Goal: Transaction & Acquisition: Purchase product/service

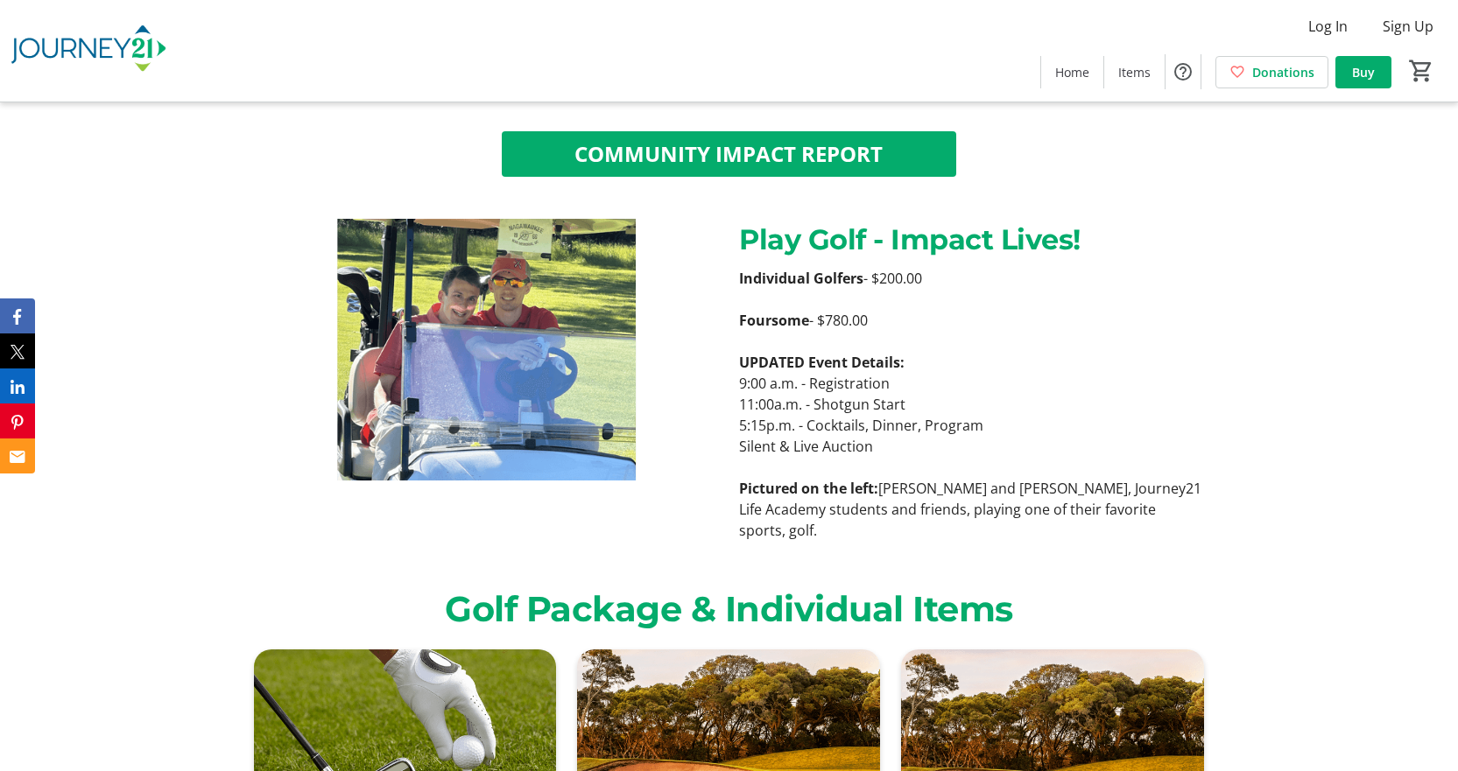
scroll to position [1226, 0]
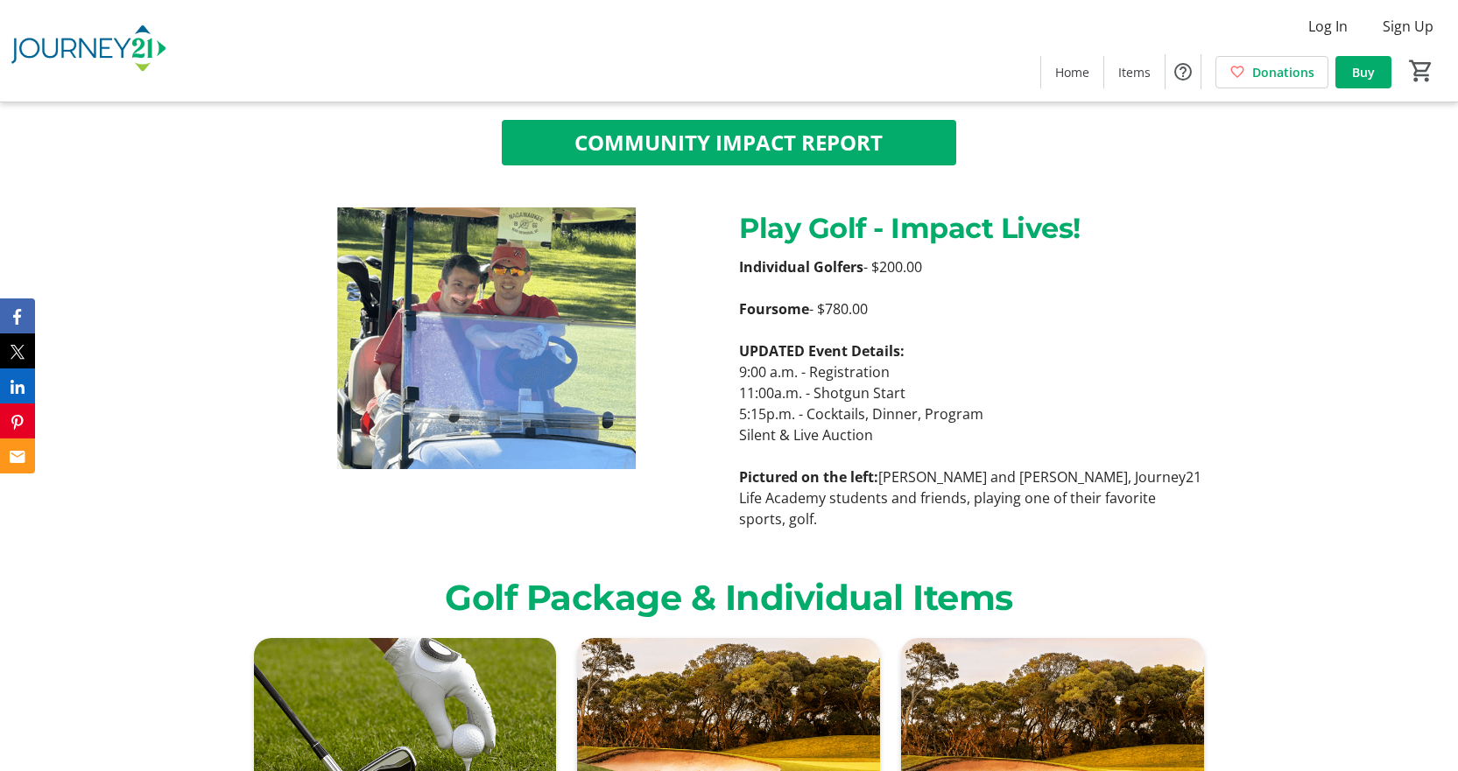
drag, startPoint x: 740, startPoint y: 311, endPoint x: 901, endPoint y: 317, distance: 161.2
click at [901, 317] on p "Foursome - $780.00" at bounding box center [971, 309] width 465 height 21
drag, startPoint x: 901, startPoint y: 317, endPoint x: 702, endPoint y: 307, distance: 199.0
click at [702, 307] on div "Play Golf - Impact Lives! Individual Golfers - $200.00 Foursome - $780.00 UPDAT…" at bounding box center [729, 368] width 972 height 322
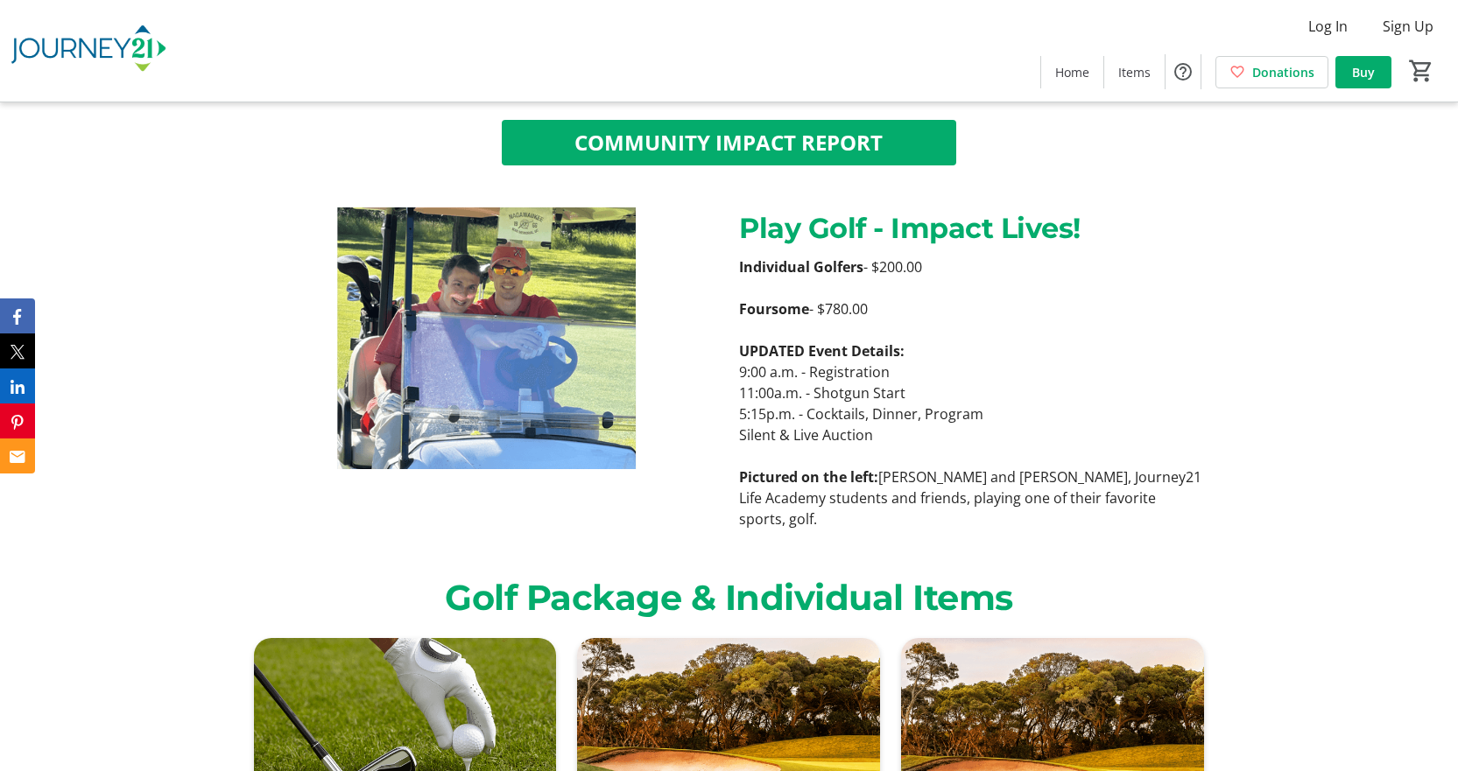
click at [702, 307] on img at bounding box center [485, 338] width 465 height 262
click at [775, 306] on strong "Foursome" at bounding box center [774, 308] width 70 height 19
drag, startPoint x: 823, startPoint y: 314, endPoint x: 909, endPoint y: 306, distance: 86.2
click at [909, 306] on p "Foursome - $780.00" at bounding box center [971, 309] width 465 height 21
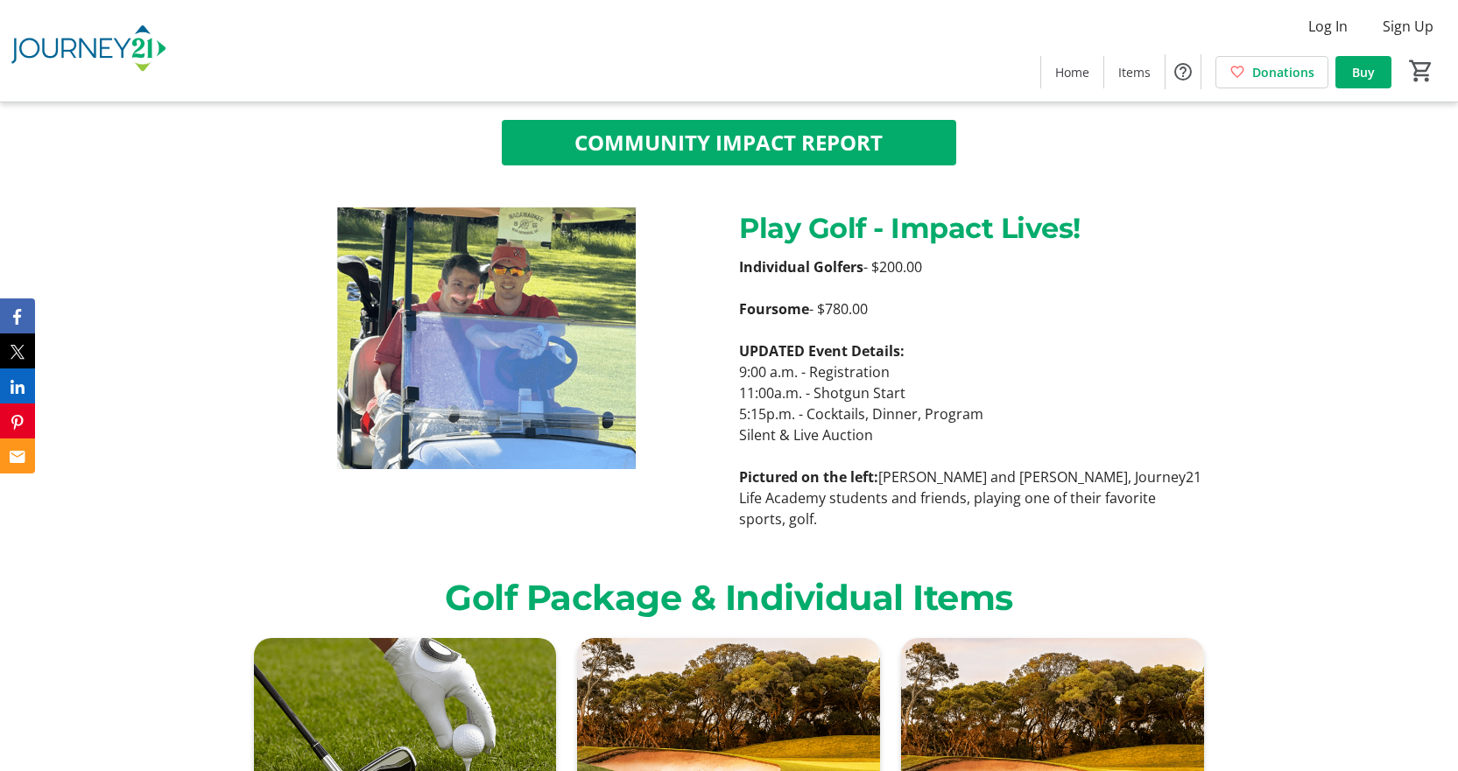
click at [909, 306] on p "Foursome - $780.00" at bounding box center [971, 309] width 465 height 21
click at [918, 431] on div "Individual Golfers - $200.00 Foursome - $780.00 UPDATED Event Details: 9:00 a.m…" at bounding box center [971, 393] width 465 height 273
click at [830, 495] on p "Pictured on the left: [PERSON_NAME] and [PERSON_NAME], Journey21 Life Academy s…" at bounding box center [971, 498] width 465 height 63
drag, startPoint x: 911, startPoint y: 378, endPoint x: 883, endPoint y: 439, distance: 67.4
click at [883, 439] on p "Silent & Live Auction" at bounding box center [971, 435] width 465 height 21
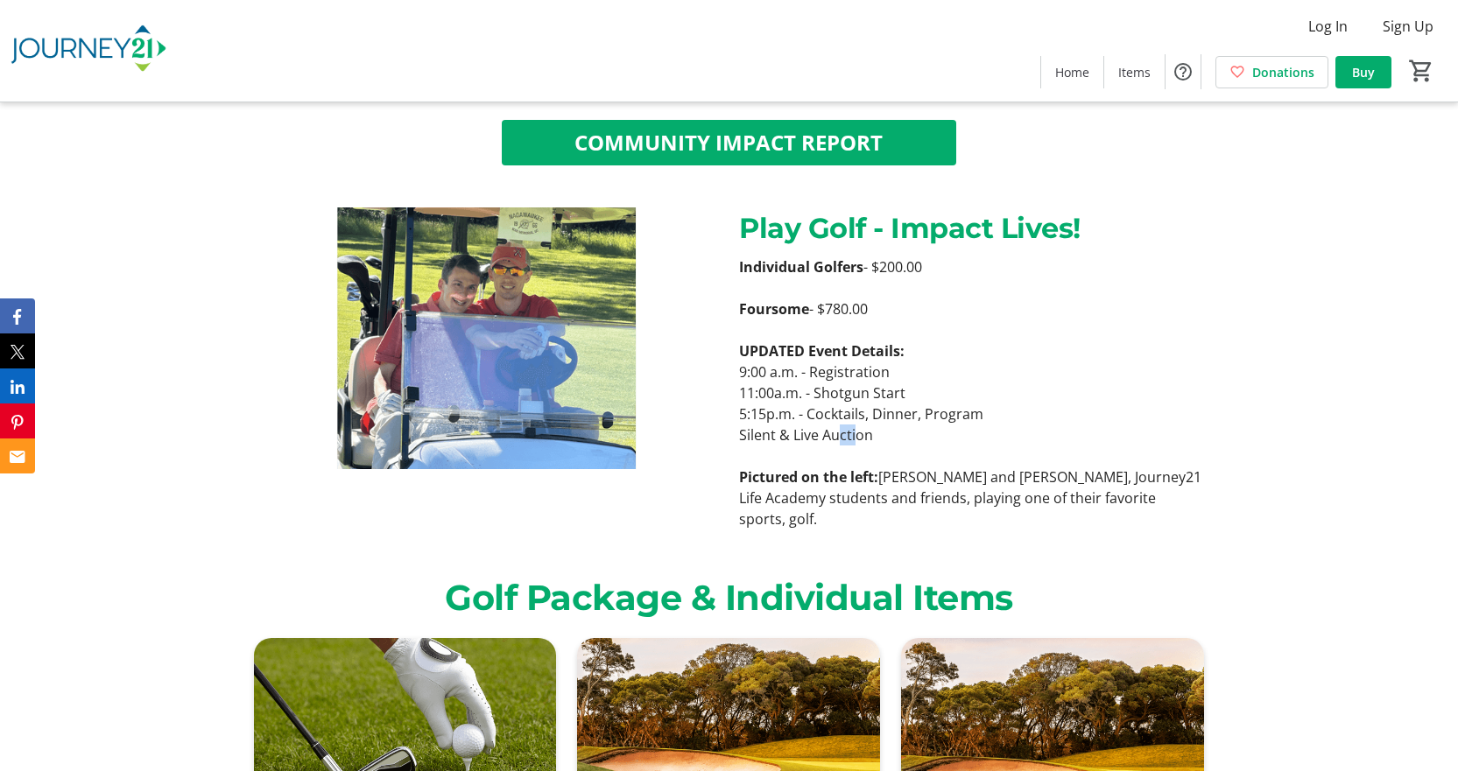
drag, startPoint x: 845, startPoint y: 427, endPoint x: 833, endPoint y: 420, distance: 13.4
click at [838, 423] on div "Individual Golfers - $200.00 Foursome - $780.00 UPDATED Event Details: 9:00 a.m…" at bounding box center [971, 393] width 465 height 273
click at [894, 431] on p "Silent & Live Auction" at bounding box center [971, 435] width 465 height 21
click at [879, 439] on p "Silent & Live Auction" at bounding box center [971, 435] width 465 height 21
drag, startPoint x: 817, startPoint y: 413, endPoint x: 797, endPoint y: 400, distance: 24.0
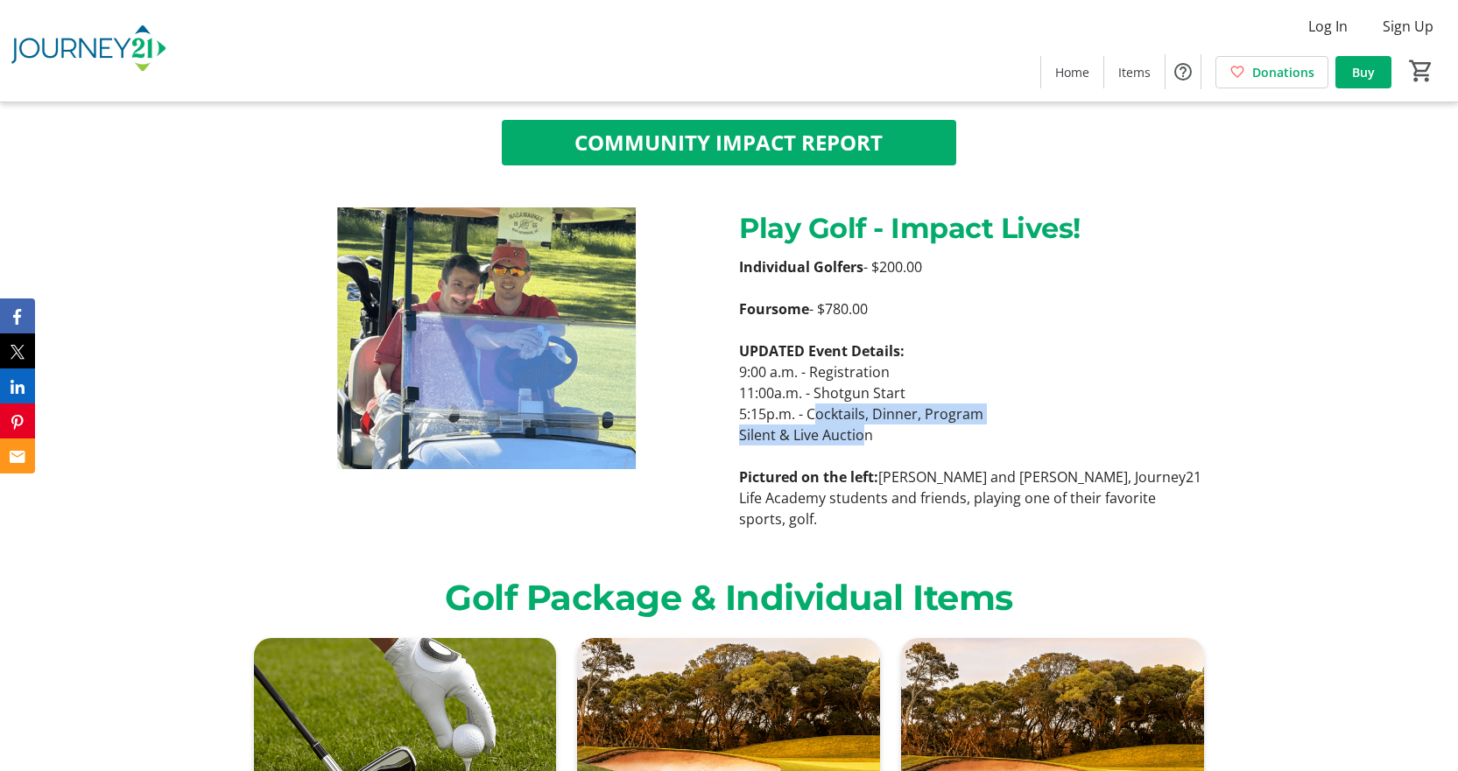
click at [806, 407] on div "Individual Golfers - $200.00 Foursome - $780.00 UPDATED Event Details: 9:00 a.m…" at bounding box center [971, 393] width 465 height 273
click at [758, 362] on p "9:00 a.m. - Registration" at bounding box center [971, 372] width 465 height 21
click at [735, 339] on div "Individual Golfers - $200.00 Foursome - $780.00 UPDATED Event Details: 9:00 a.m…" at bounding box center [971, 393] width 486 height 273
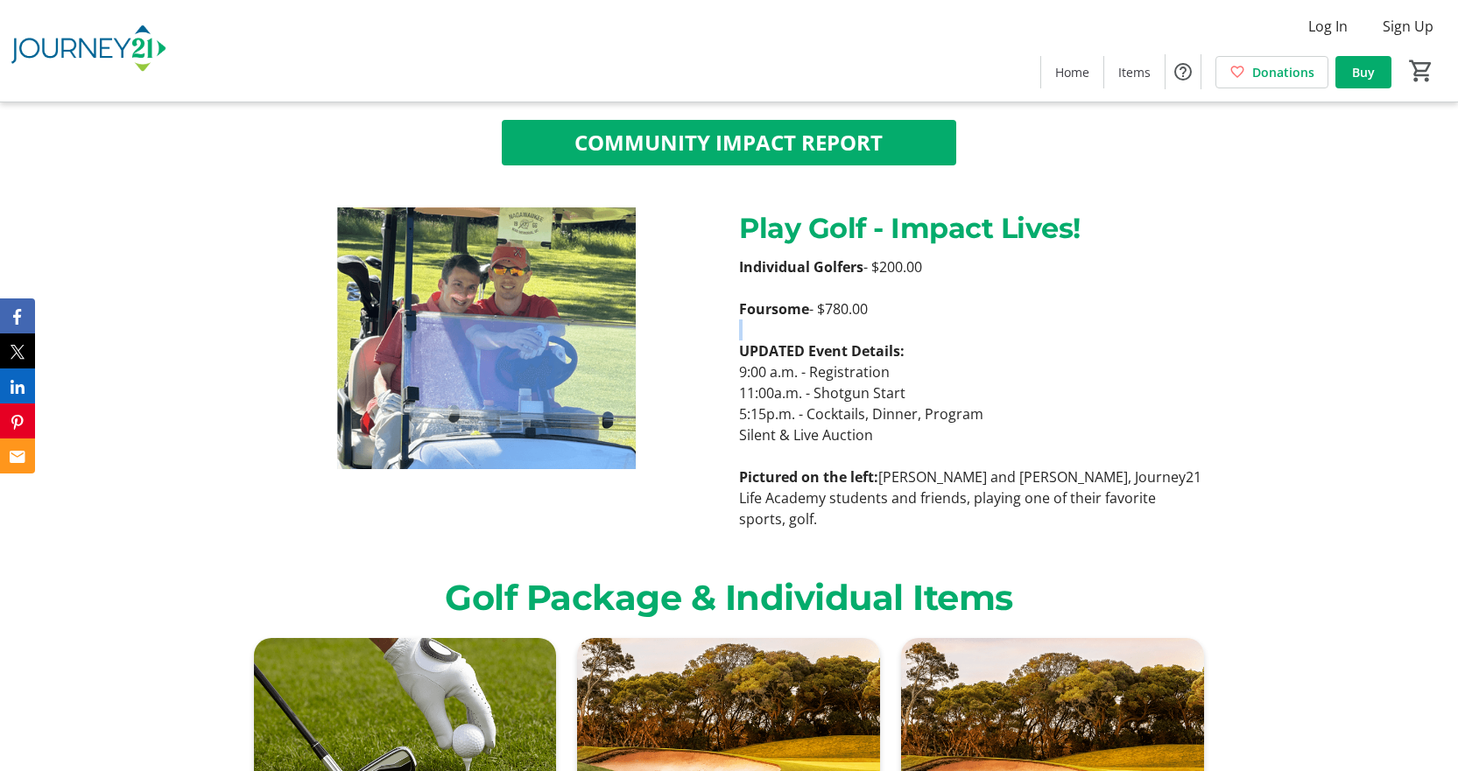
click at [735, 339] on div "Individual Golfers - $200.00 Foursome - $780.00 UPDATED Event Details: 9:00 a.m…" at bounding box center [971, 393] width 486 height 273
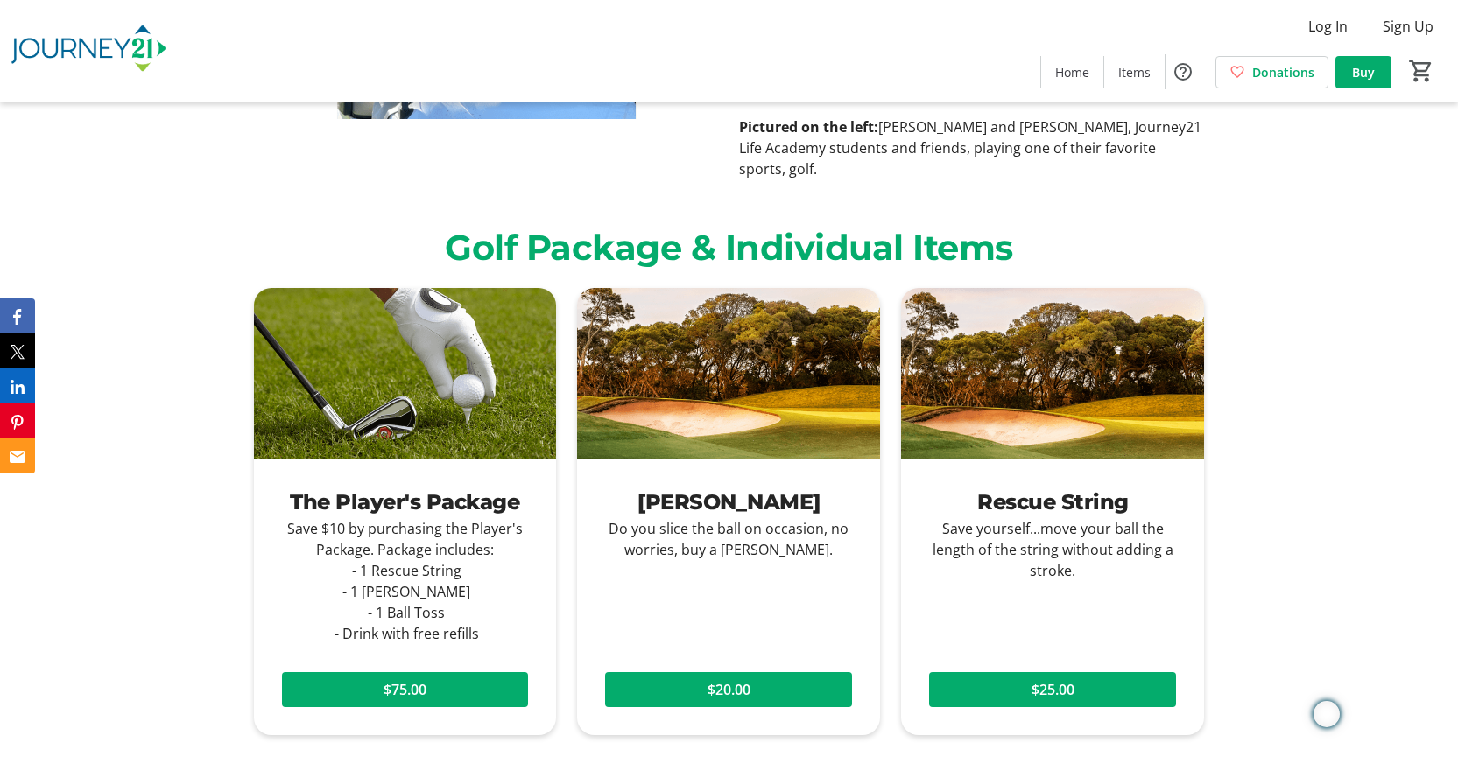
click at [782, 462] on div "[PERSON_NAME] Do you slice the ball on occasion, no worries, buy a [PERSON_NAME…" at bounding box center [728, 517] width 303 height 116
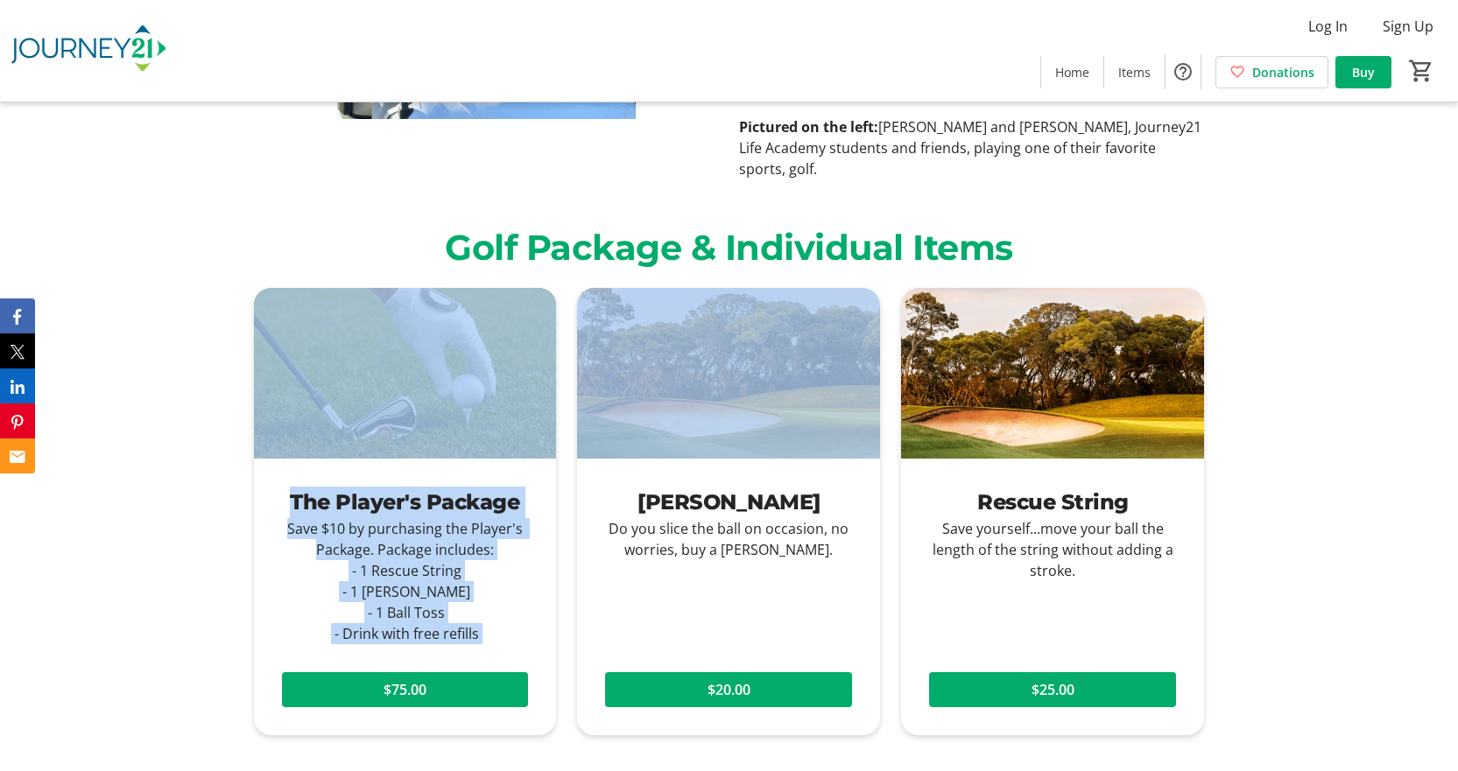
click at [550, 375] on div "The Player's Package Save $10 by purchasing the Player's Package. Package inclu…" at bounding box center [729, 750] width 972 height 925
click at [170, 629] on div "Golf Package & Individual Items The Player's Package Save $10 by purchasing the…" at bounding box center [729, 717] width 1458 height 1034
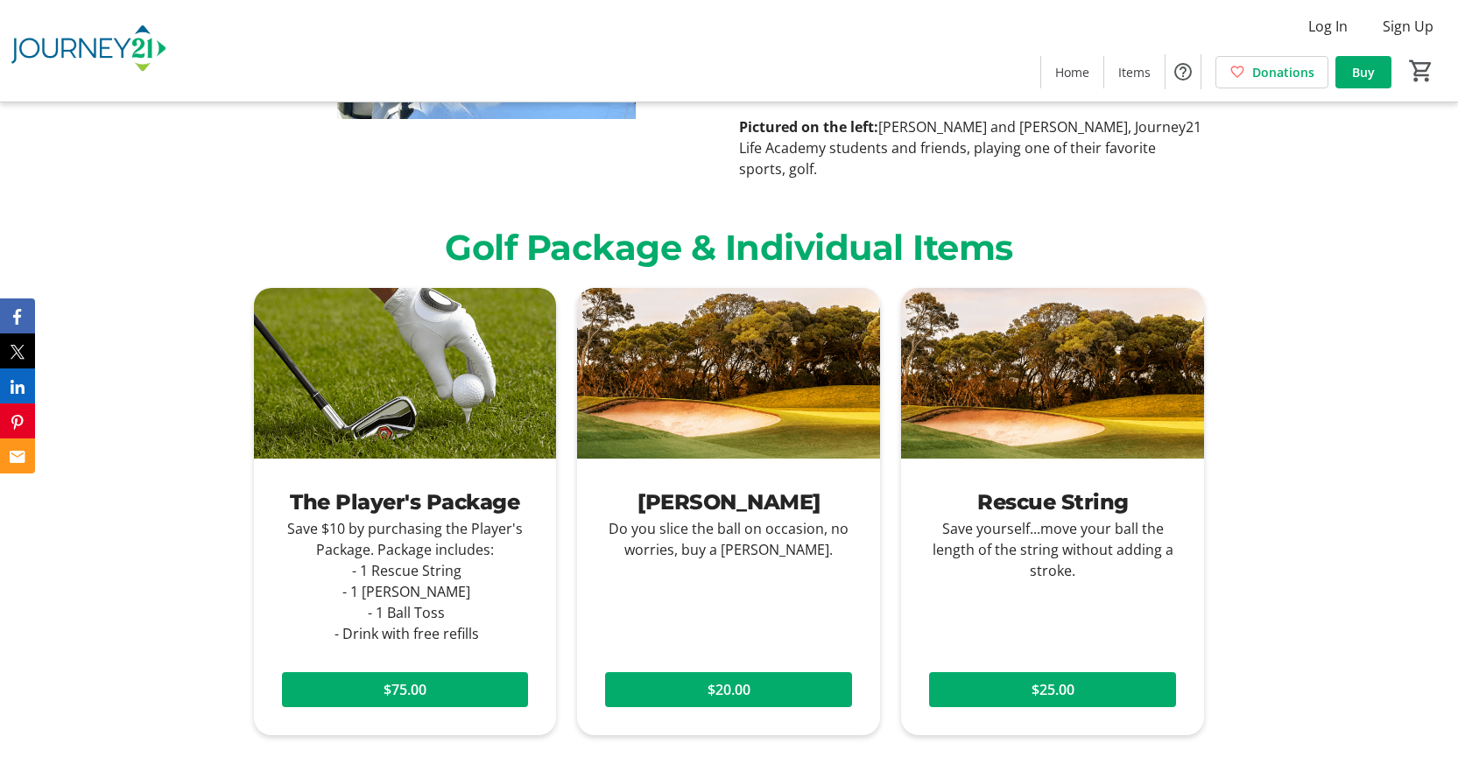
click at [170, 629] on div "Golf Package & Individual Items The Player's Package Save $10 by purchasing the…" at bounding box center [729, 717] width 1458 height 1034
click at [381, 607] on div "Save $10 by purchasing the Player's Package. Package includes: - 1 Rescue Strin…" at bounding box center [405, 581] width 247 height 126
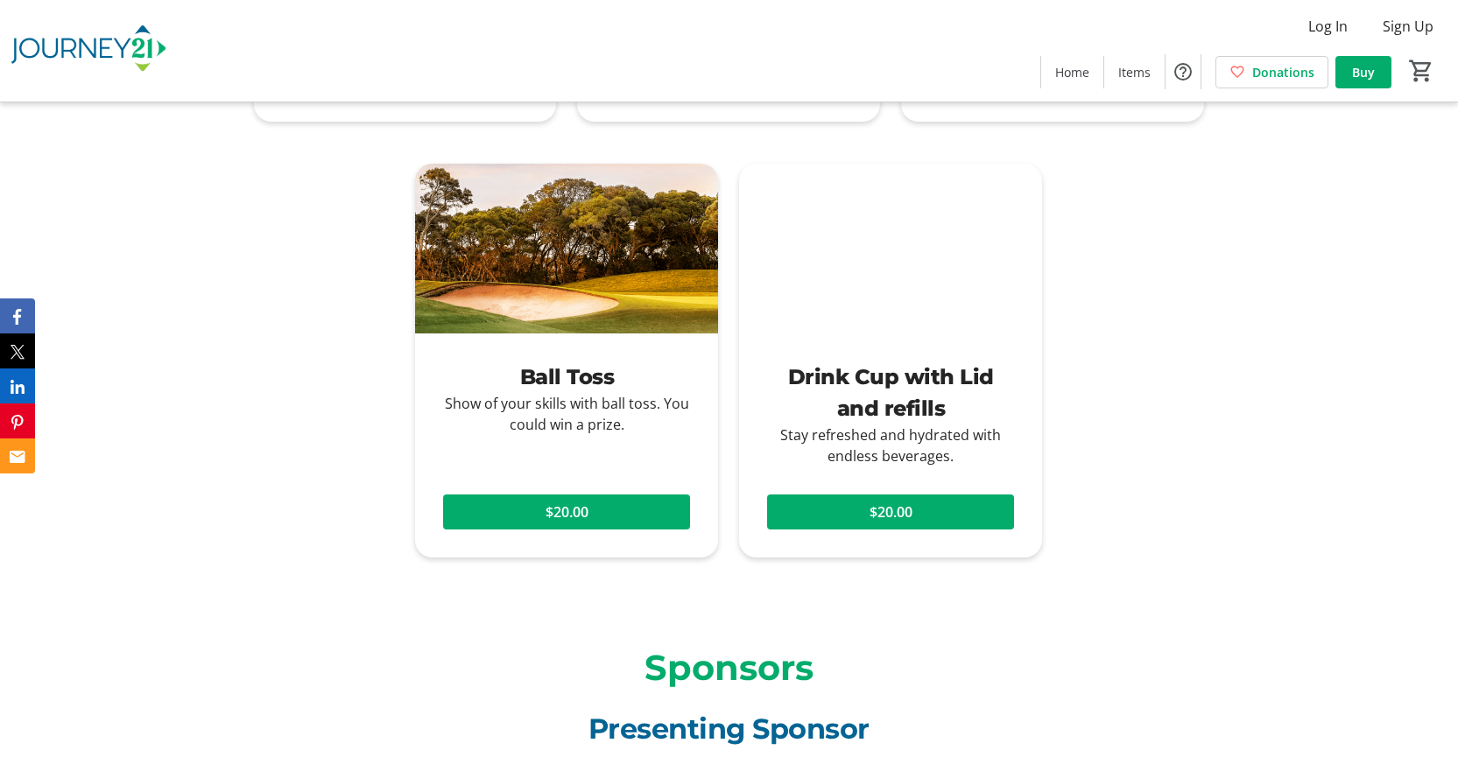
scroll to position [2189, 0]
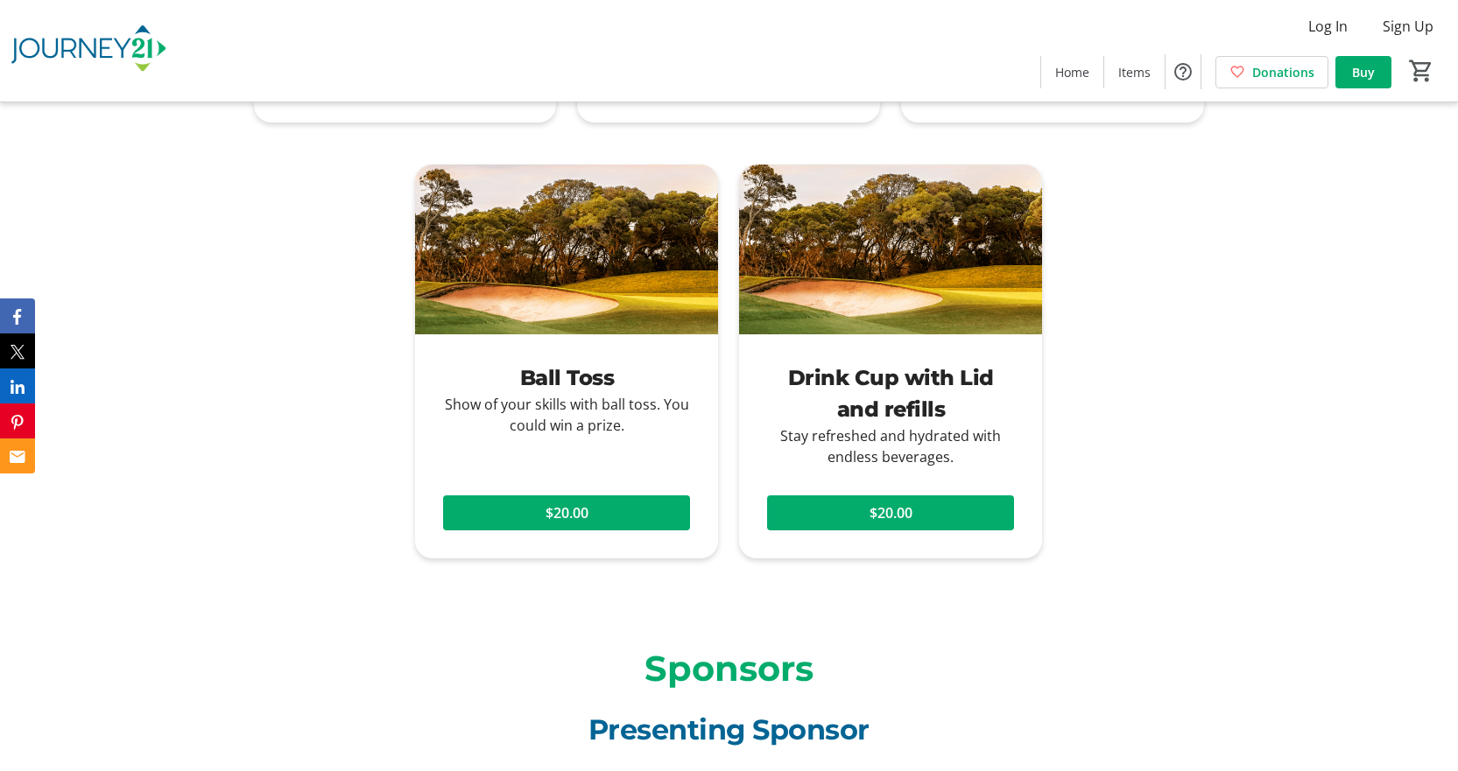
click at [917, 374] on div "Drink Cup with Lid and refills" at bounding box center [890, 393] width 247 height 63
click at [913, 492] on span at bounding box center [890, 513] width 247 height 42
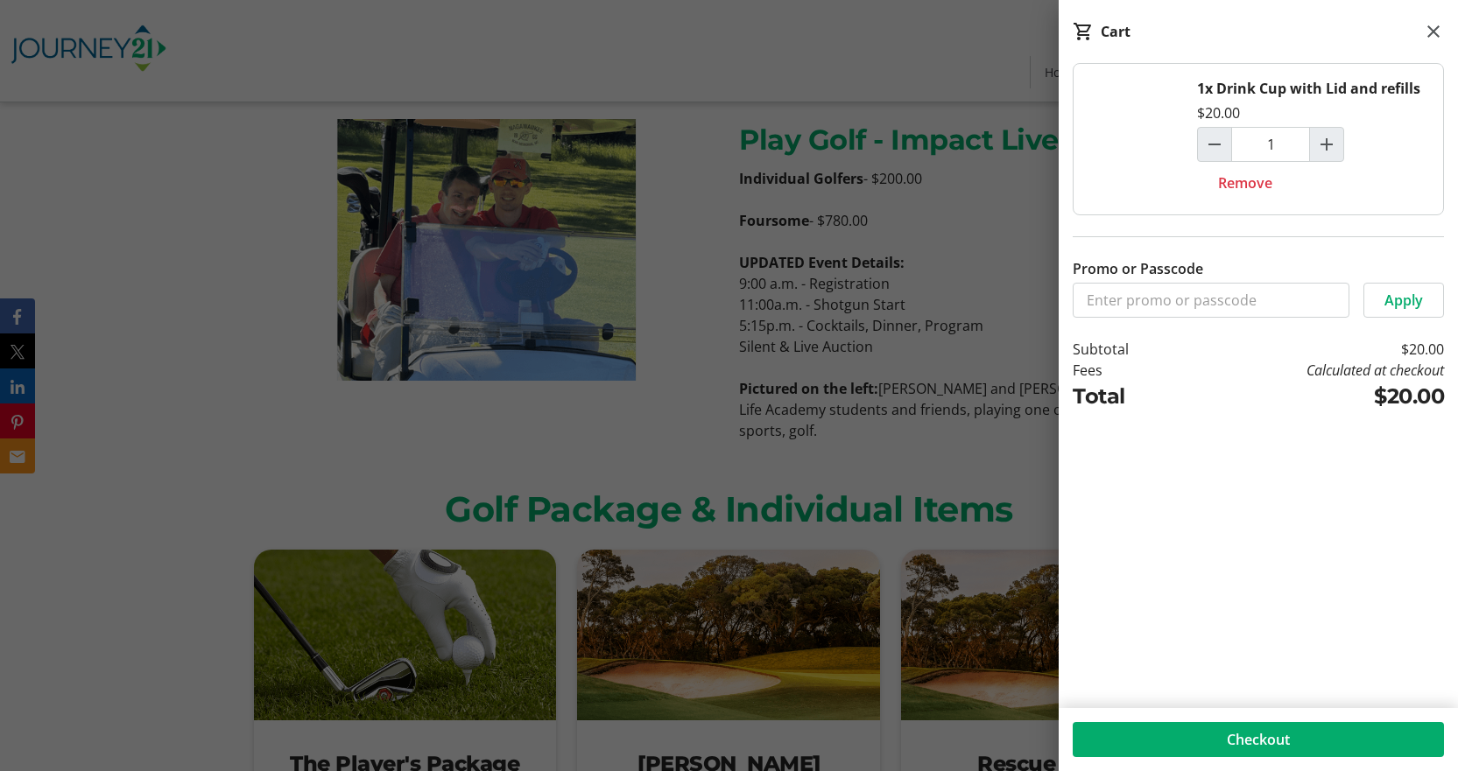
scroll to position [1313, 0]
click at [1432, 33] on mat-icon at bounding box center [1433, 31] width 21 height 21
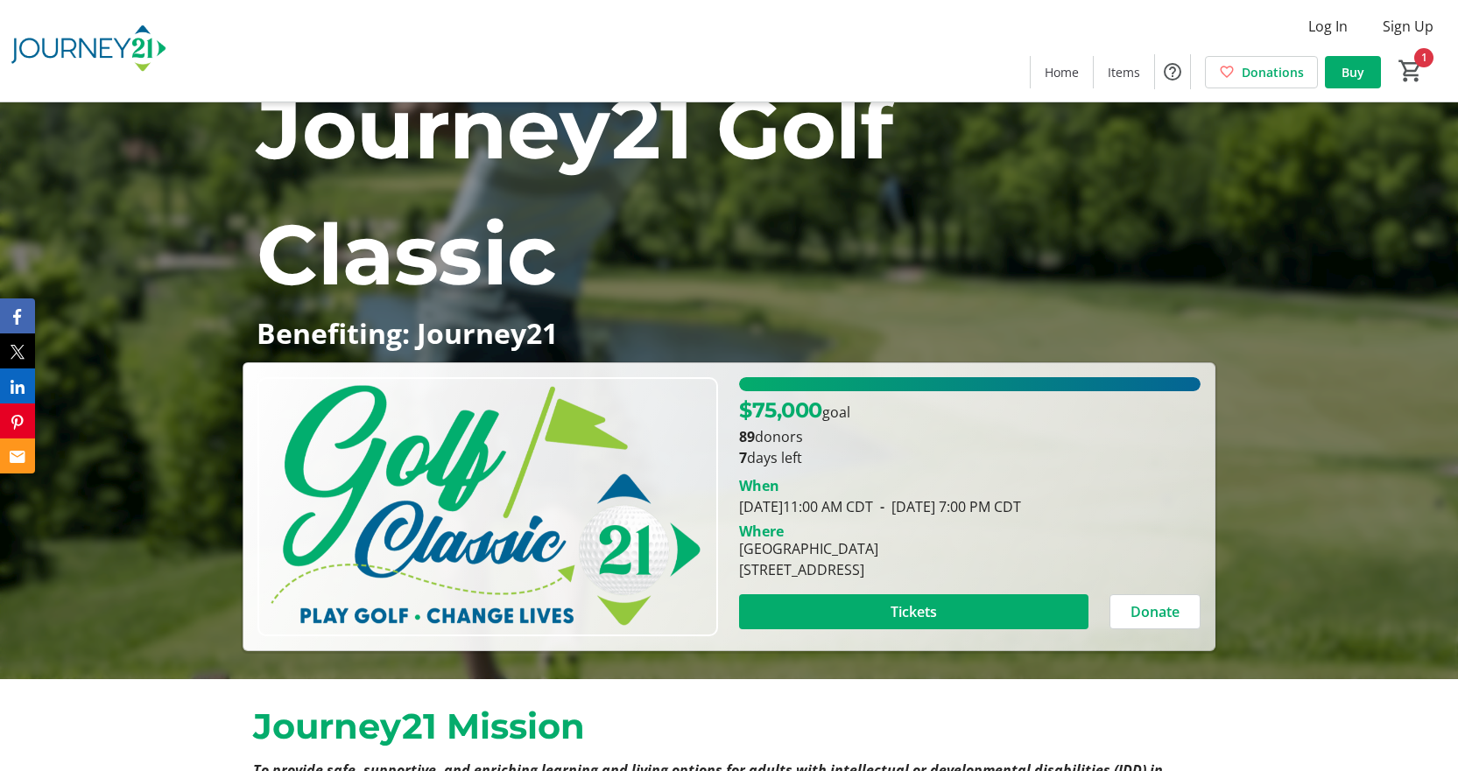
scroll to position [0, 0]
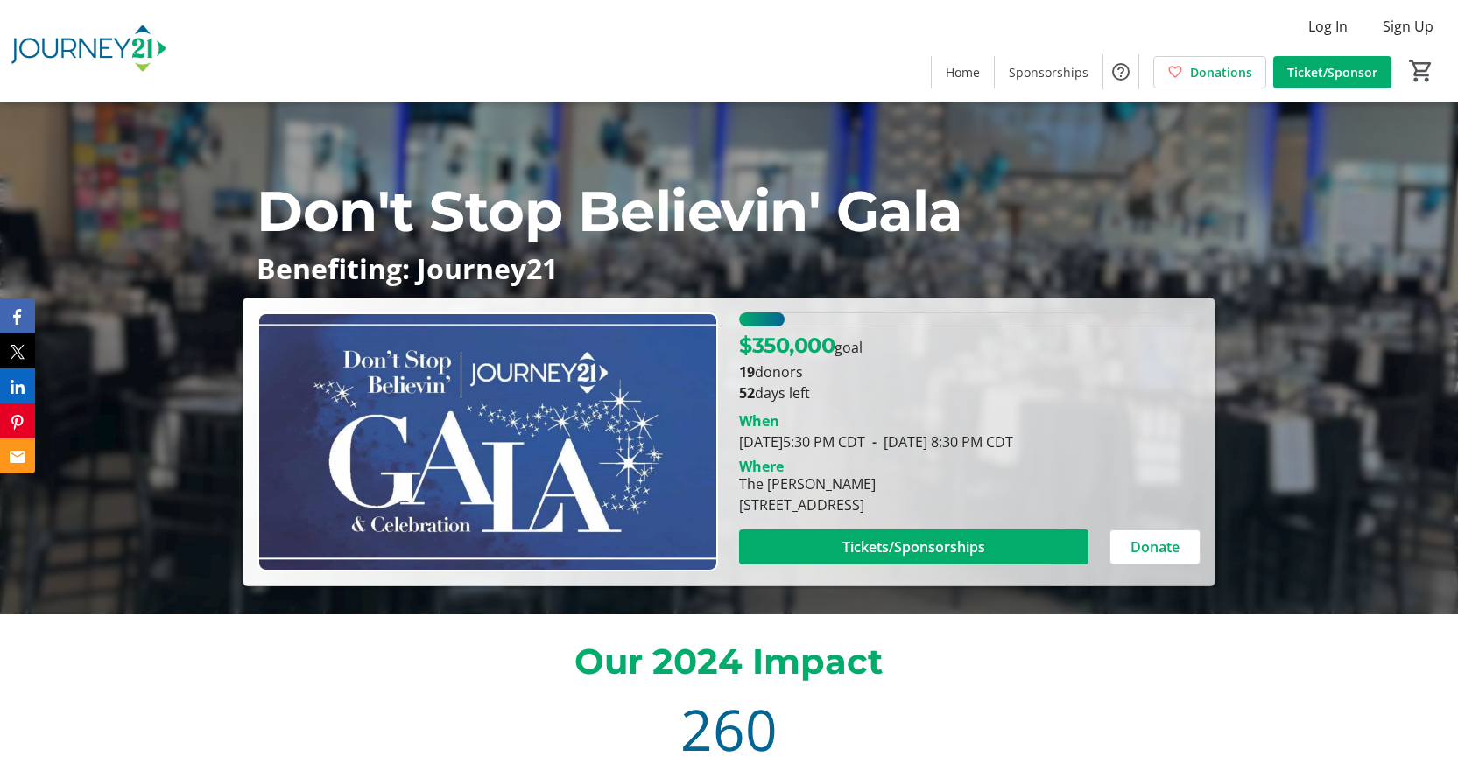
scroll to position [175, 0]
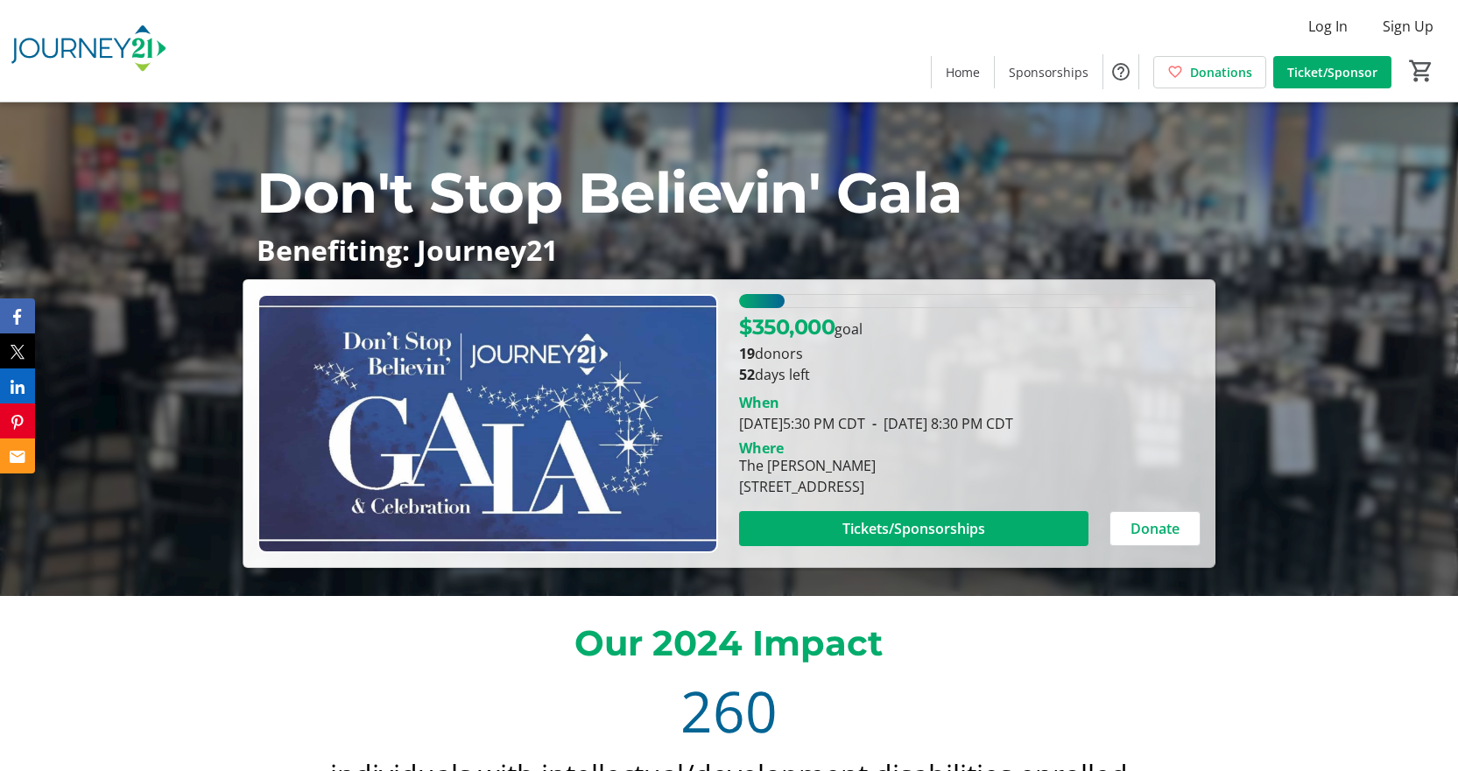
drag, startPoint x: 734, startPoint y: 426, endPoint x: 1153, endPoint y: 428, distance: 419.4
click at [1153, 428] on div "When October 2, 2025 5:30 PM CDT - October 2, 2025 8:30 PM CDT" at bounding box center [969, 409] width 482 height 49
click at [1153, 428] on div "When October 2, 2025 5:30 PM CDT - October 2, 2025 8:30 PM CDT" at bounding box center [969, 413] width 461 height 42
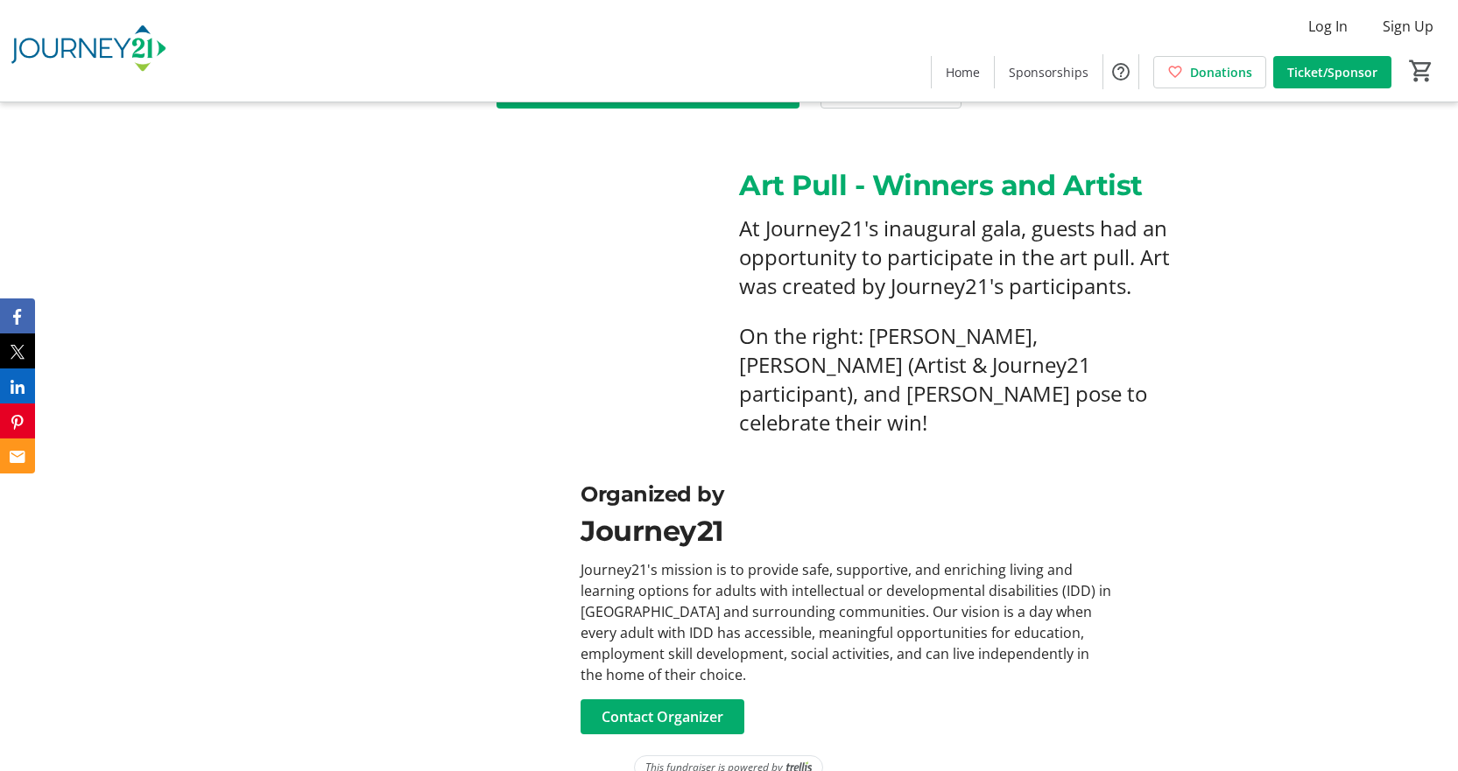
scroll to position [4659, 0]
